Goal: Task Accomplishment & Management: Manage account settings

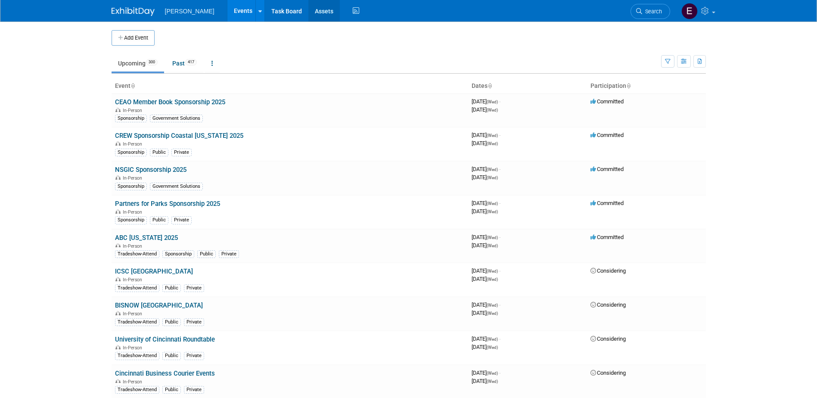
click at [308, 11] on link "Assets" at bounding box center [323, 11] width 31 height 22
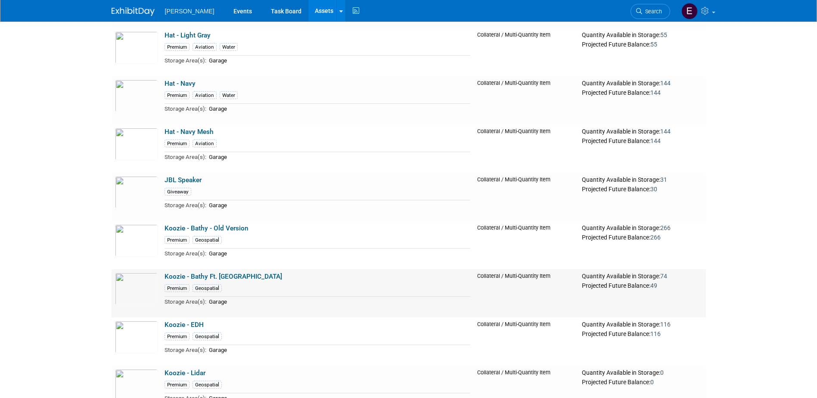
scroll to position [9499, 0]
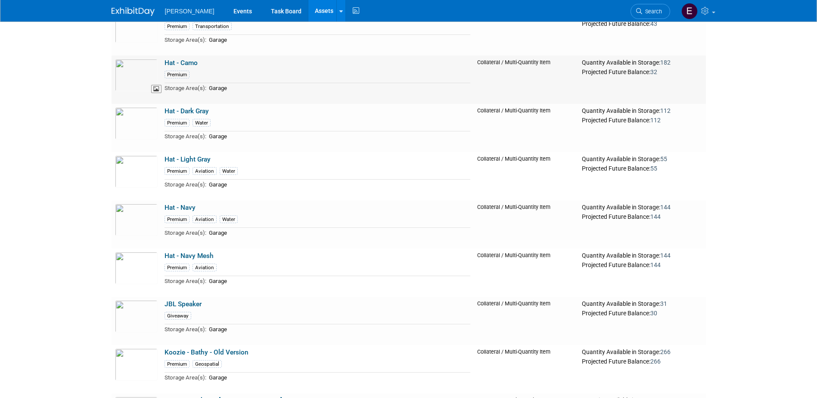
click at [128, 80] on img at bounding box center [136, 75] width 43 height 32
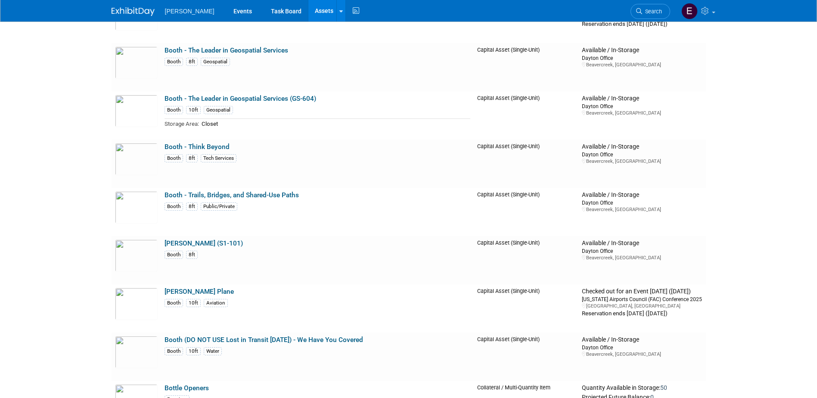
scroll to position [0, 0]
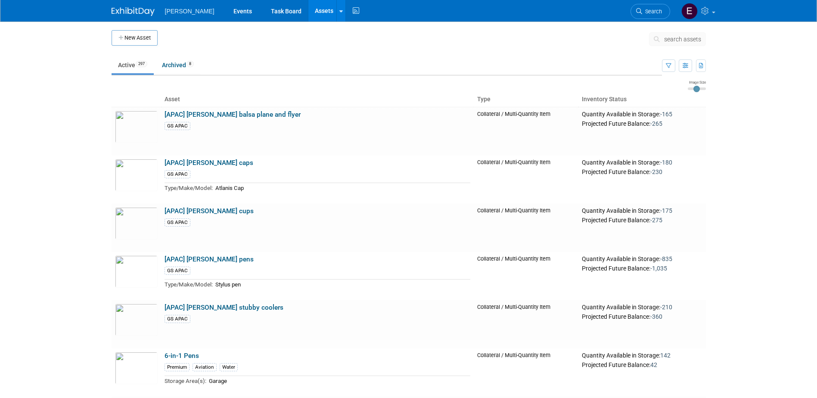
drag, startPoint x: 55, startPoint y: 297, endPoint x: 48, endPoint y: 44, distance: 253.2
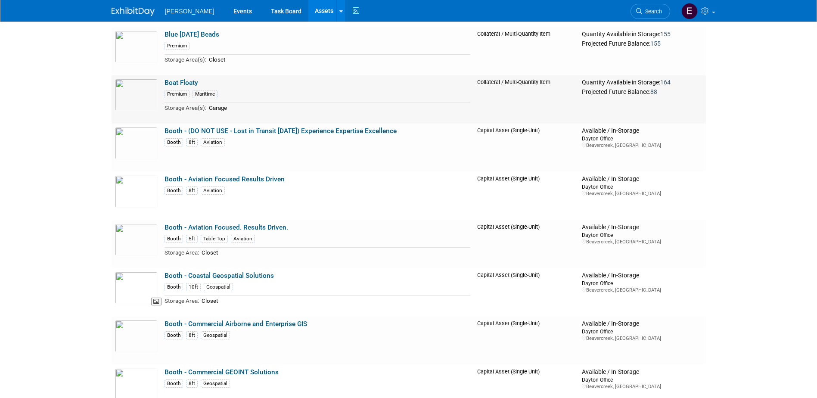
scroll to position [2583, 0]
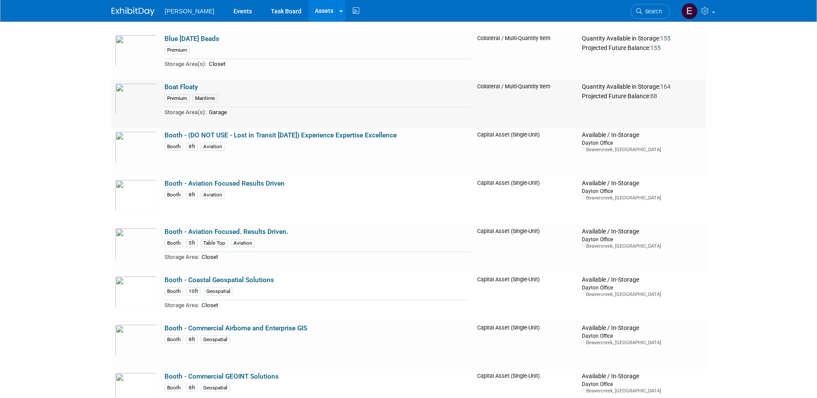
click at [173, 85] on link "Boat Floaty" at bounding box center [181, 87] width 34 height 8
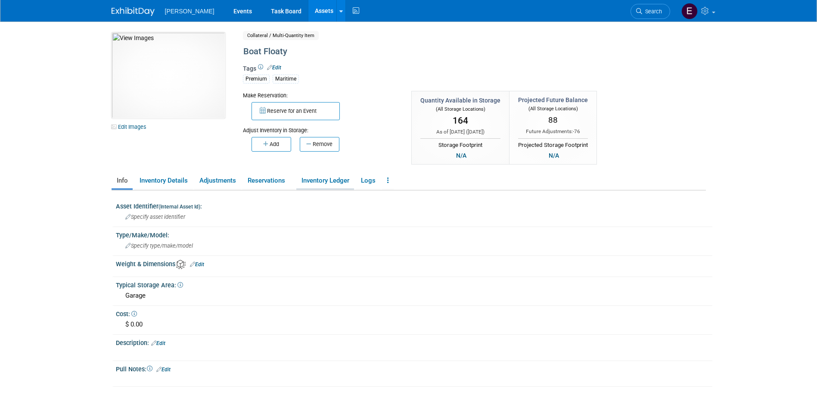
click at [341, 180] on link "Inventory Ledger" at bounding box center [325, 180] width 58 height 15
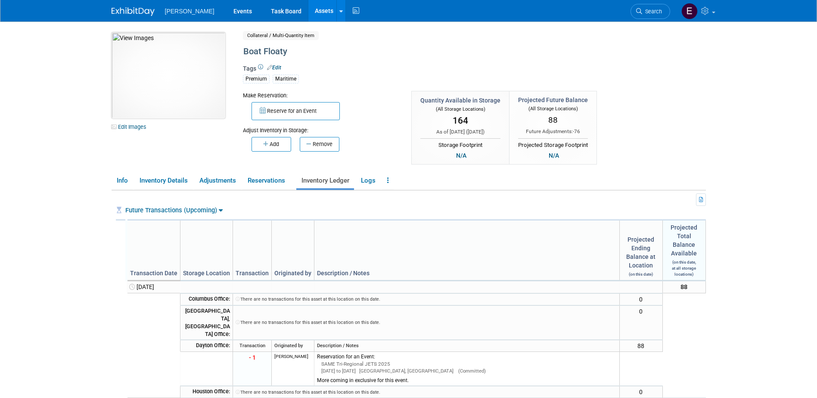
click at [142, 79] on img at bounding box center [169, 75] width 114 height 86
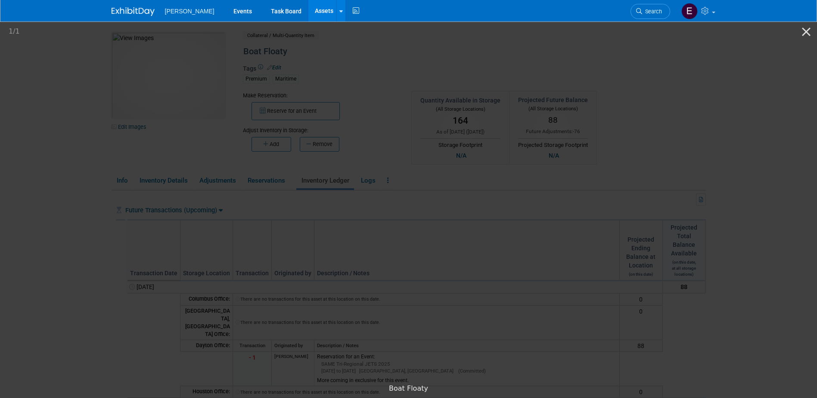
click at [724, 138] on picture at bounding box center [408, 199] width 817 height 359
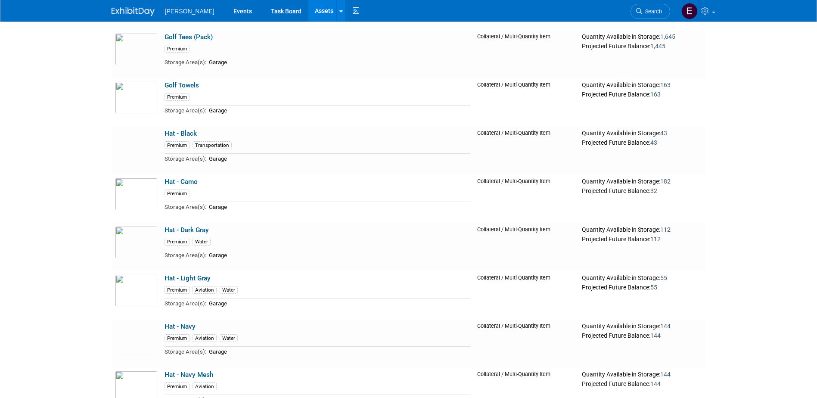
scroll to position [9256, 0]
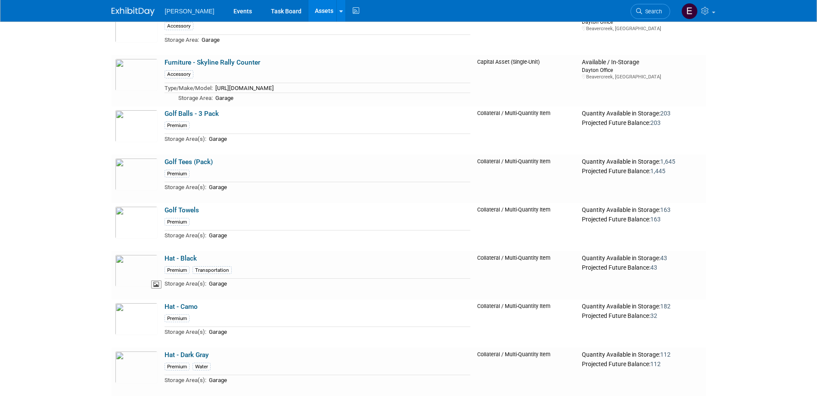
click at [135, 276] on img at bounding box center [136, 270] width 43 height 32
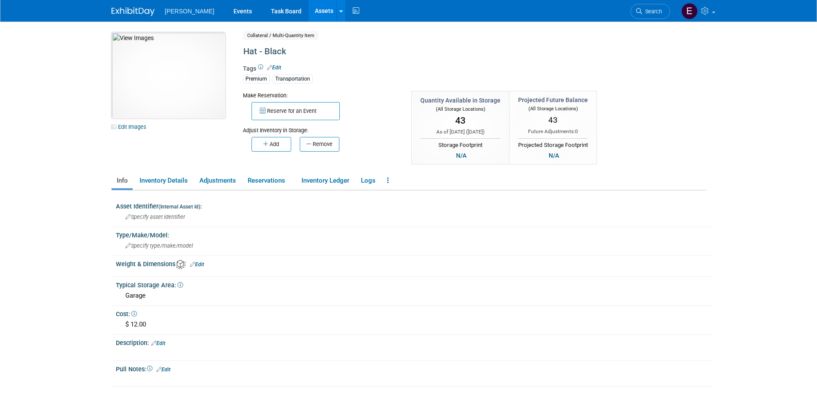
click at [154, 88] on img at bounding box center [169, 75] width 114 height 86
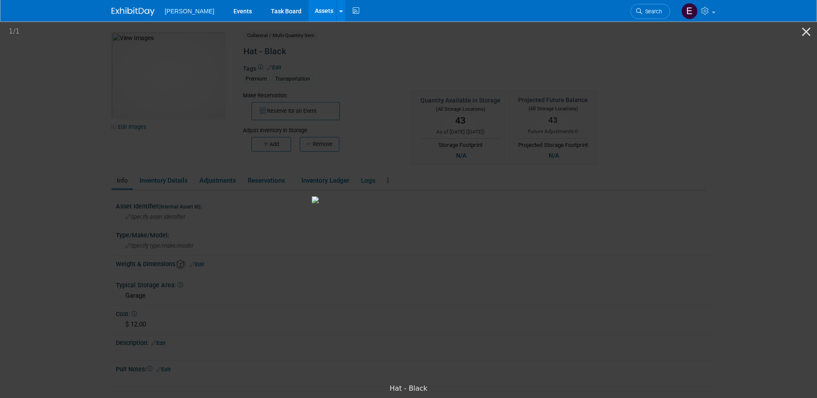
click at [70, 142] on picture at bounding box center [408, 199] width 817 height 359
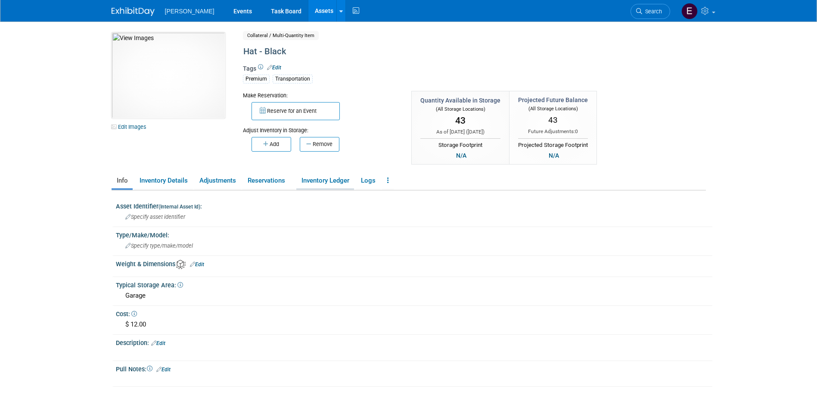
click at [337, 183] on link "Inventory Ledger" at bounding box center [325, 180] width 58 height 15
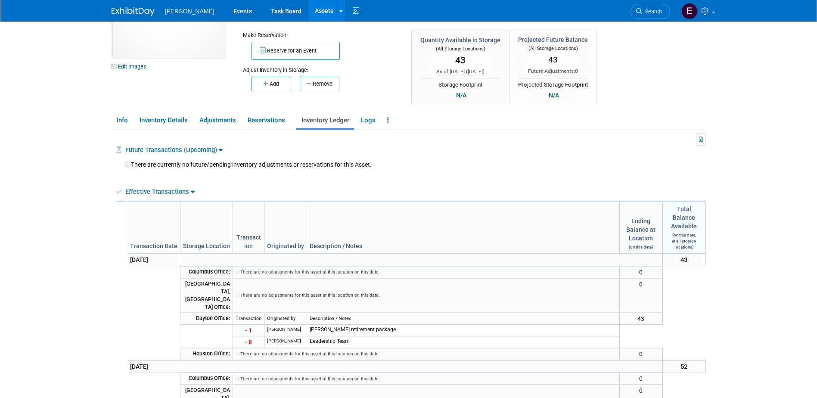
scroll to position [172, 0]
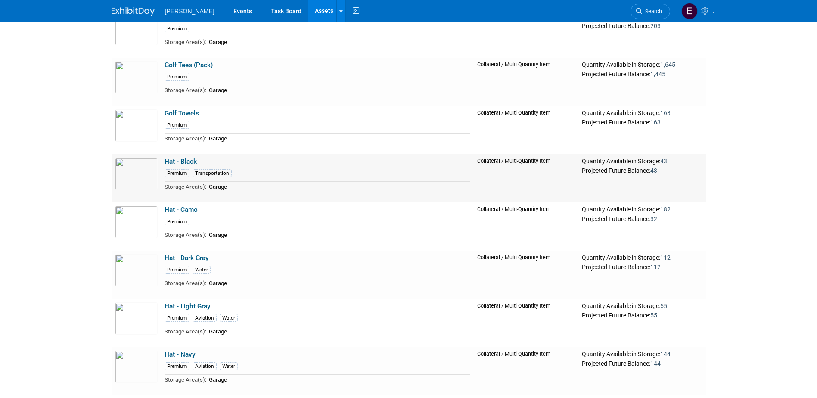
scroll to position [9385, 0]
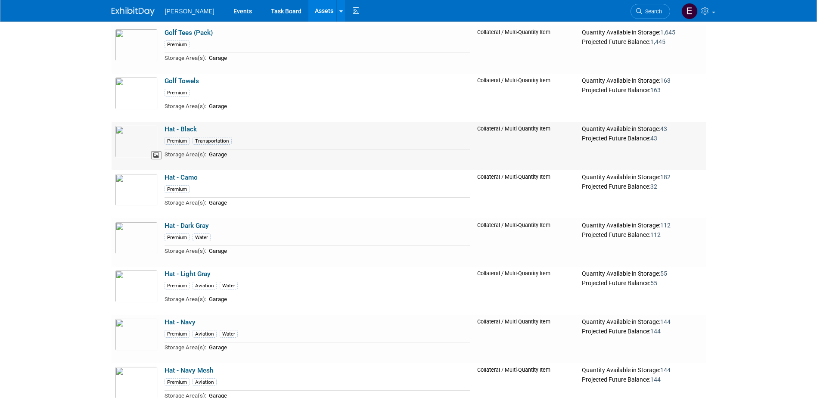
click at [141, 152] on img at bounding box center [136, 141] width 43 height 32
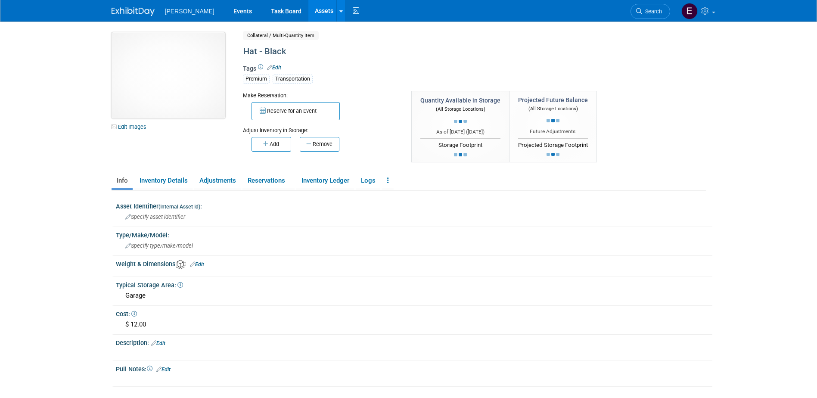
click at [184, 97] on img at bounding box center [169, 75] width 114 height 86
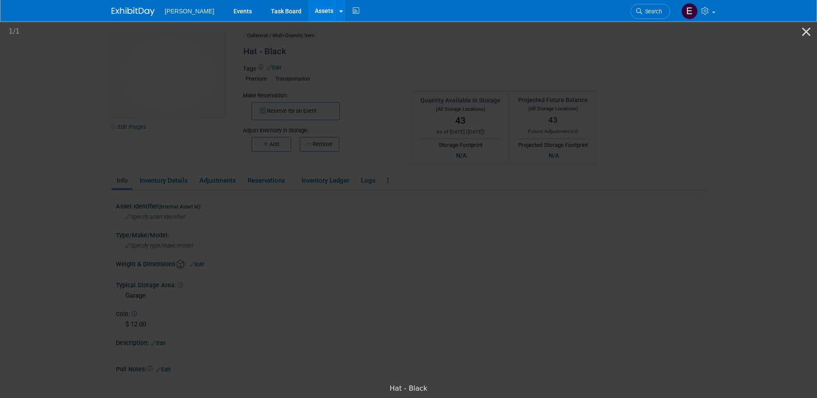
drag, startPoint x: 806, startPoint y: 125, endPoint x: 812, endPoint y: 125, distance: 6.0
click at [809, 124] on picture at bounding box center [408, 199] width 817 height 359
click at [806, 35] on button "Close gallery" at bounding box center [806, 32] width 22 height 20
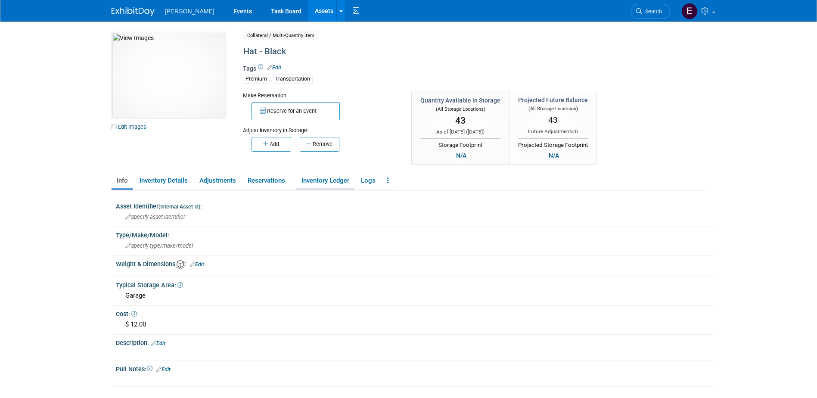
click at [312, 179] on link "Inventory Ledger" at bounding box center [325, 180] width 58 height 15
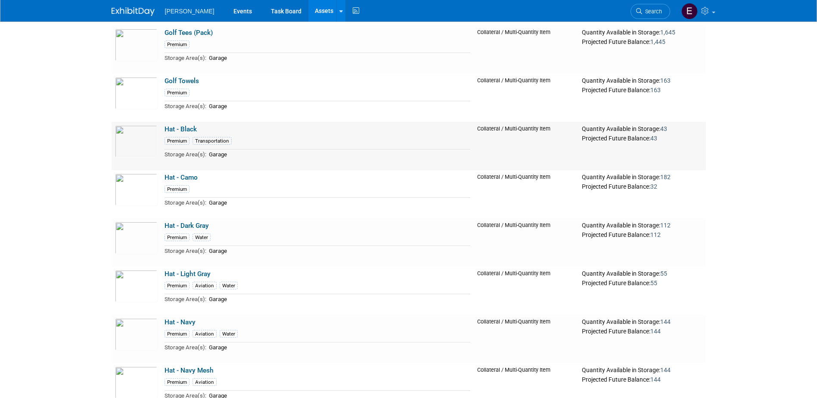
click at [177, 133] on link "Hat - Black" at bounding box center [180, 129] width 32 height 8
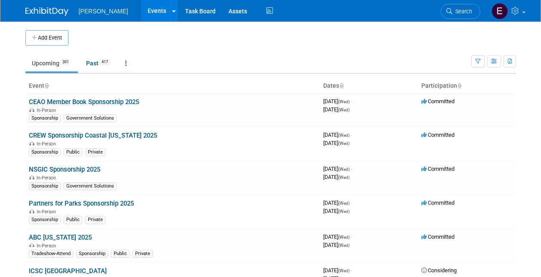
click at [222, 14] on link "Assets" at bounding box center [237, 11] width 31 height 22
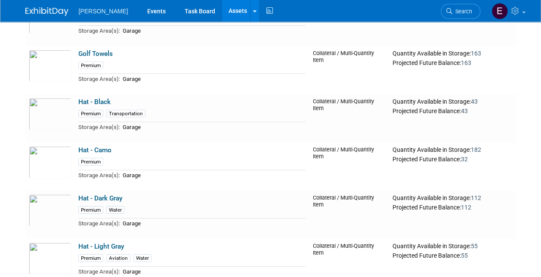
scroll to position [9408, 0]
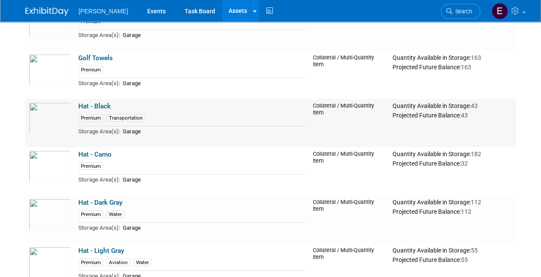
click at [93, 102] on link "Hat - Black" at bounding box center [94, 106] width 32 height 8
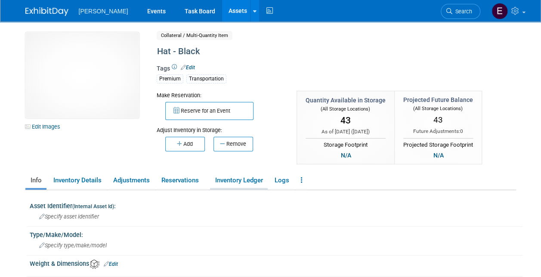
click at [246, 188] on link "Inventory Ledger" at bounding box center [239, 180] width 58 height 15
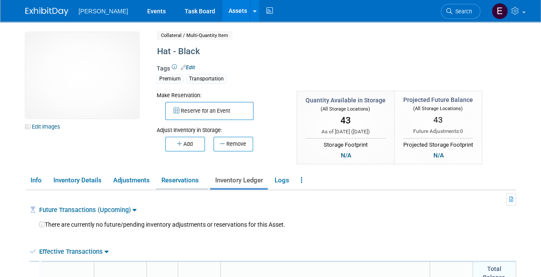
click at [177, 179] on link "Reservations" at bounding box center [182, 180] width 52 height 15
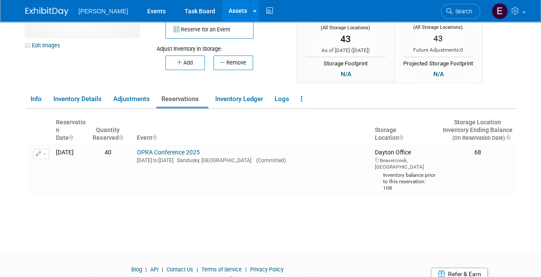
scroll to position [113, 0]
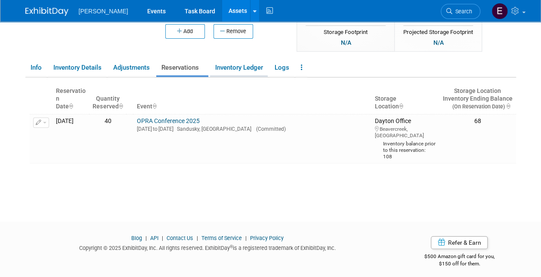
click at [225, 66] on link "Inventory Ledger" at bounding box center [239, 67] width 58 height 15
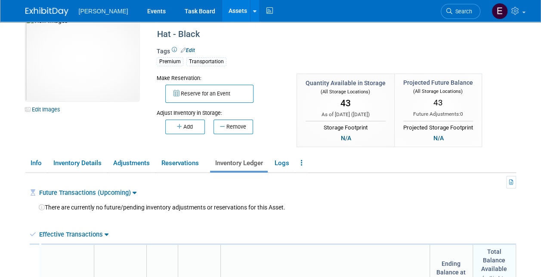
scroll to position [0, 0]
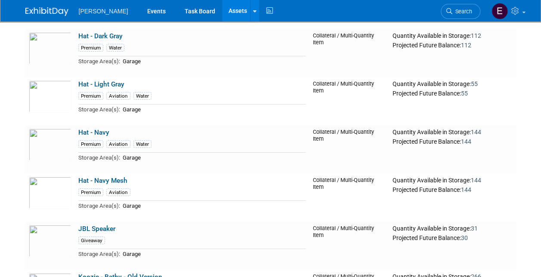
scroll to position [9580, 0]
